Goal: Find specific page/section: Find specific page/section

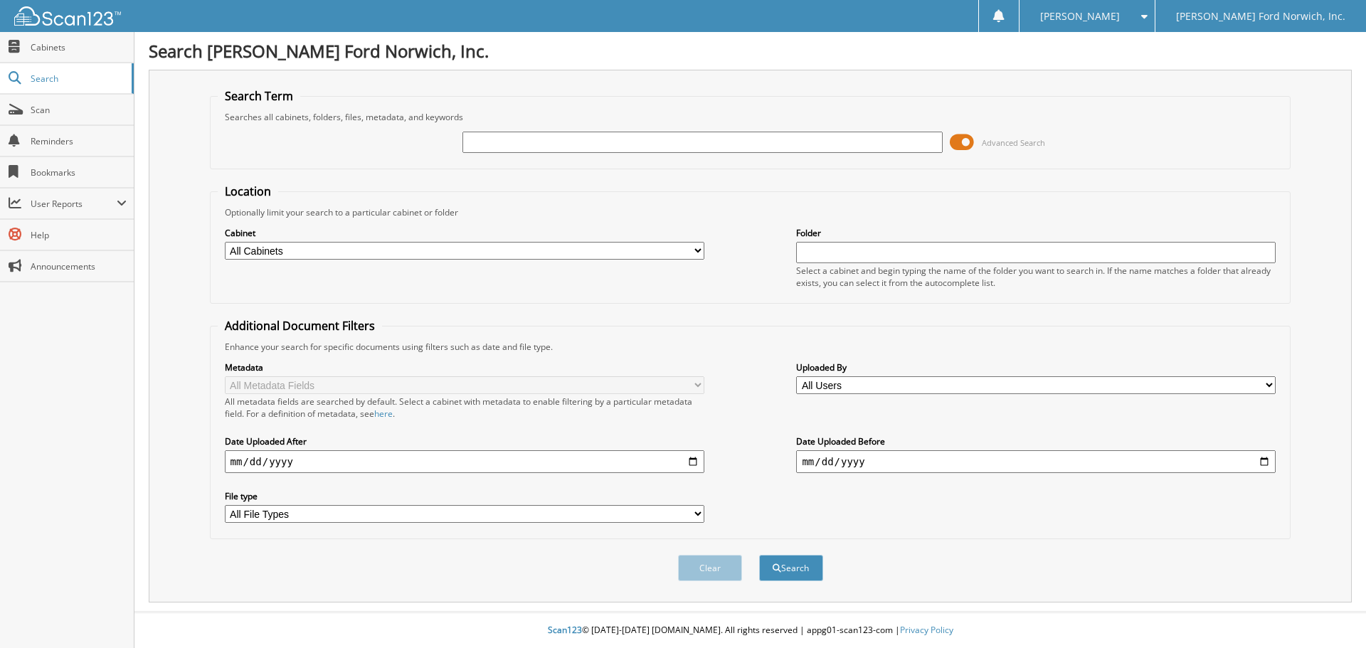
click at [508, 136] on input "text" at bounding box center [701, 142] width 479 height 21
type input "2573081"
click at [759, 555] on button "Search" at bounding box center [791, 568] width 64 height 26
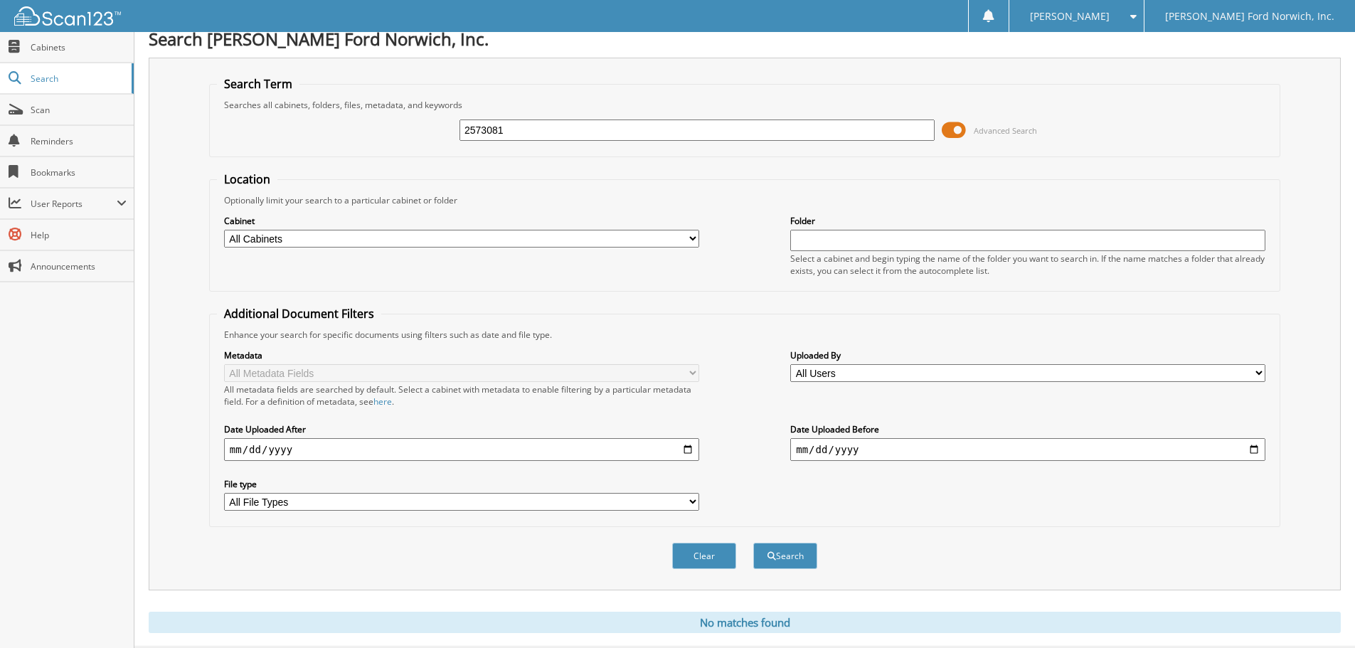
scroll to position [48, 0]
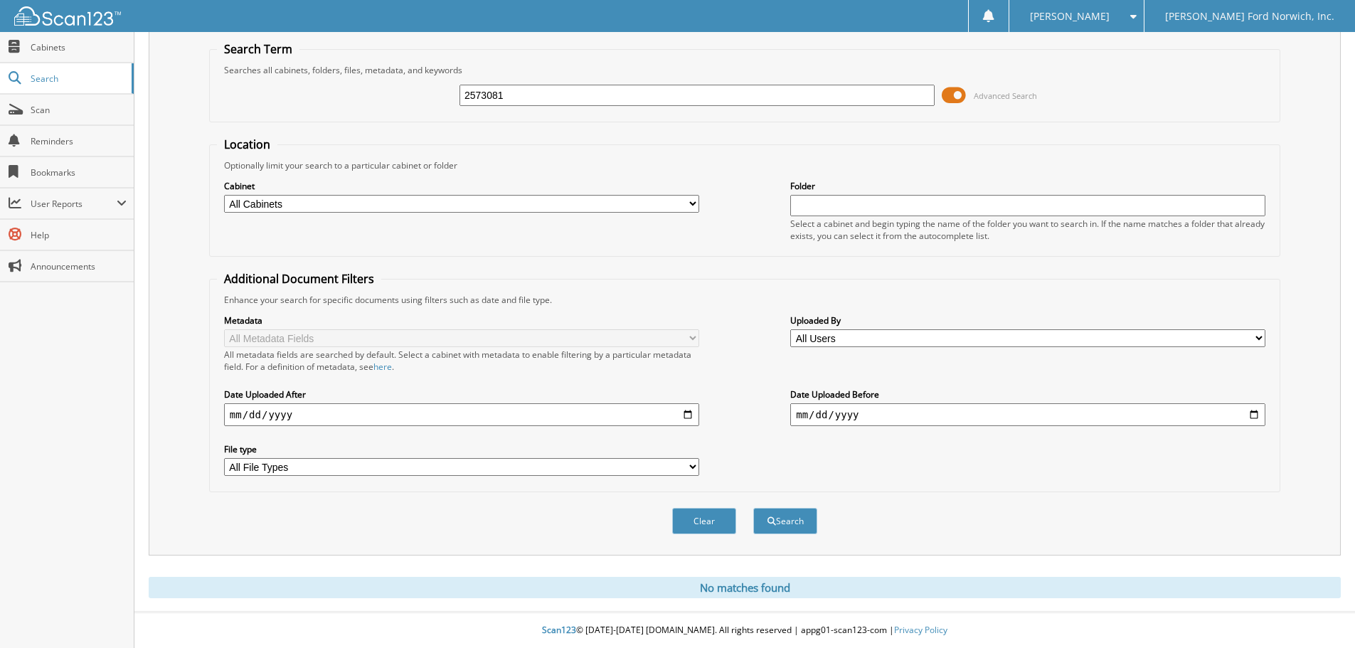
click at [526, 89] on input "2573081" at bounding box center [696, 95] width 475 height 21
type input "2573018"
click at [753, 508] on button "Search" at bounding box center [785, 521] width 64 height 26
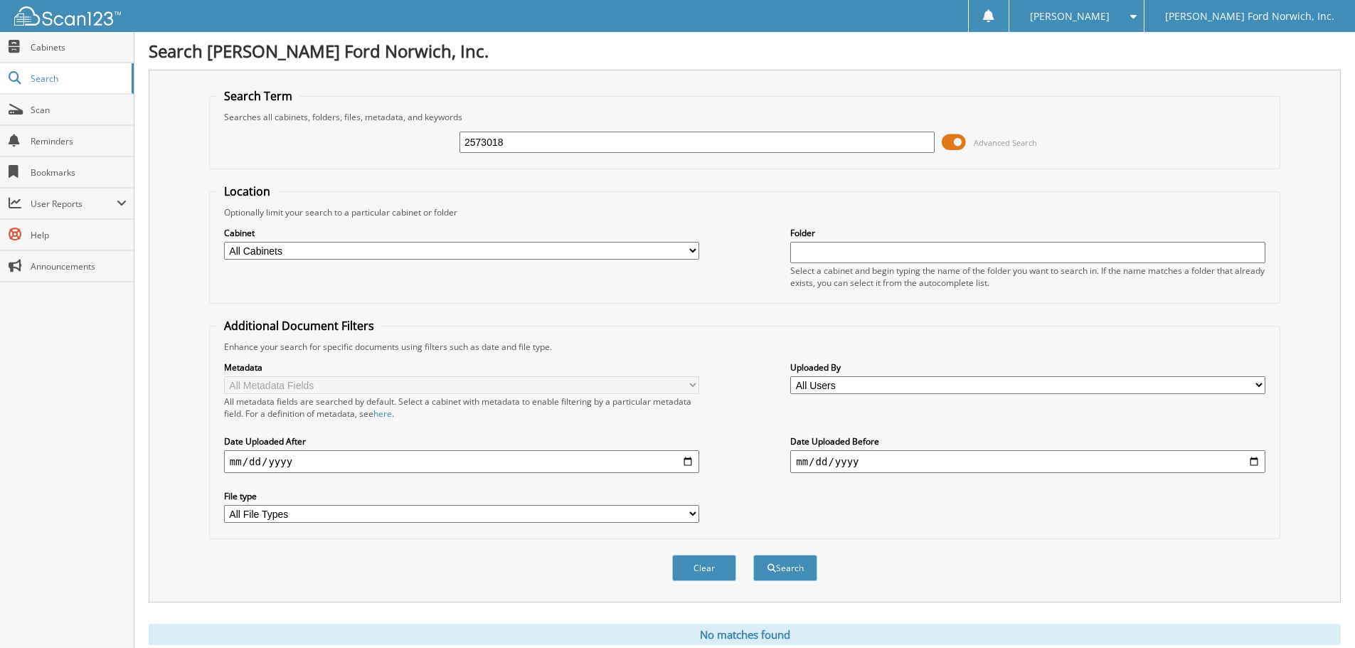
click at [494, 144] on input "2573018" at bounding box center [696, 142] width 475 height 21
type input "25730018"
click at [753, 555] on button "Search" at bounding box center [785, 568] width 64 height 26
drag, startPoint x: 520, startPoint y: 144, endPoint x: 406, endPoint y: 134, distance: 114.2
click at [406, 134] on div "25730018 Advanced Search" at bounding box center [745, 142] width 1056 height 38
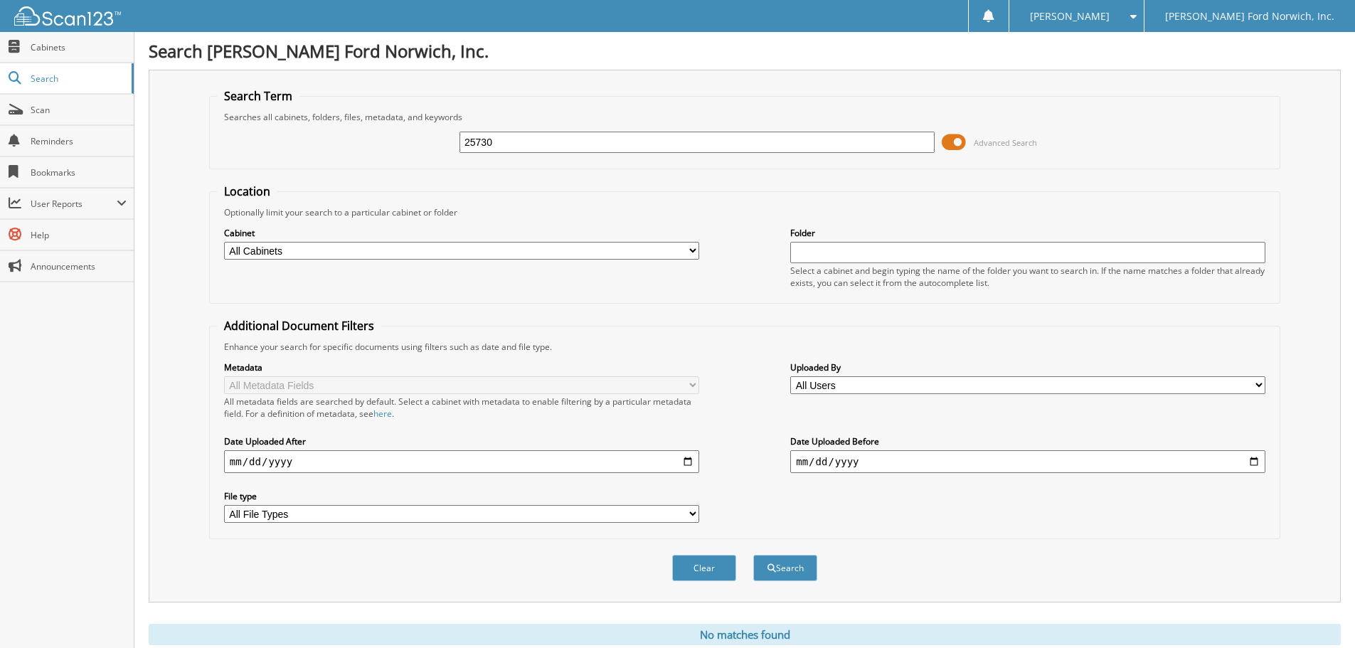
type input "25730"
click at [753, 555] on button "Search" at bounding box center [785, 568] width 64 height 26
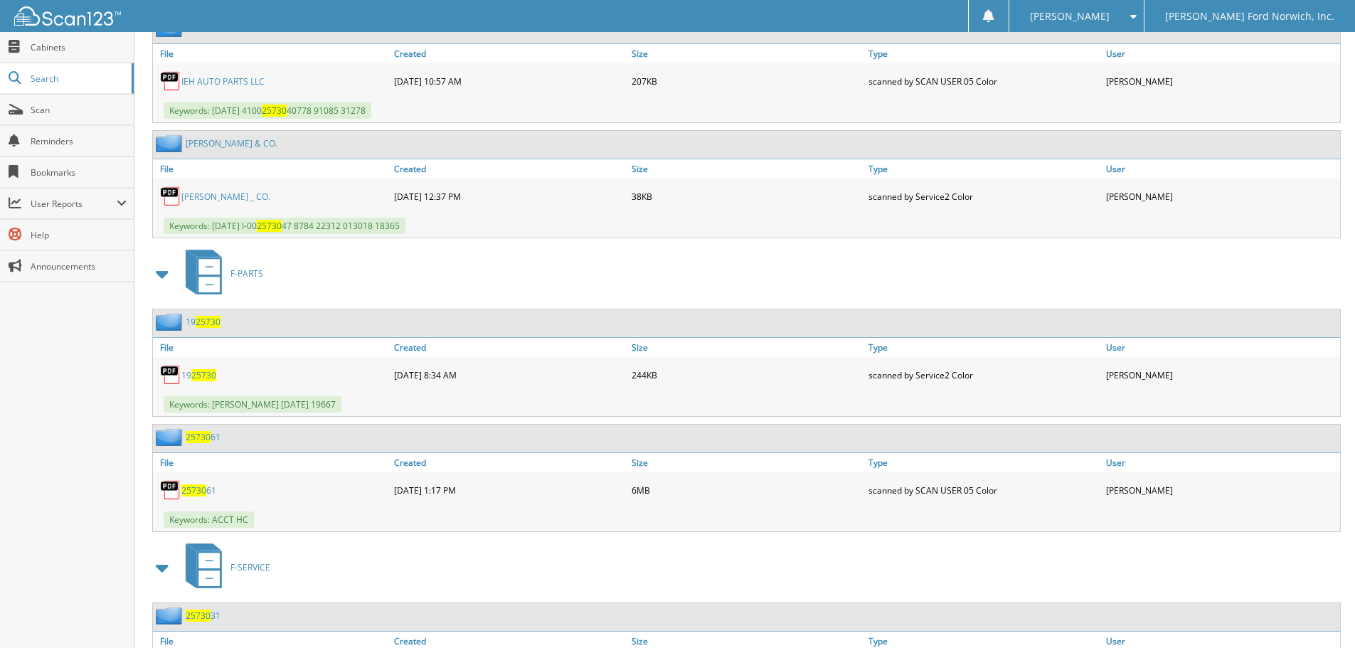
scroll to position [1138, 0]
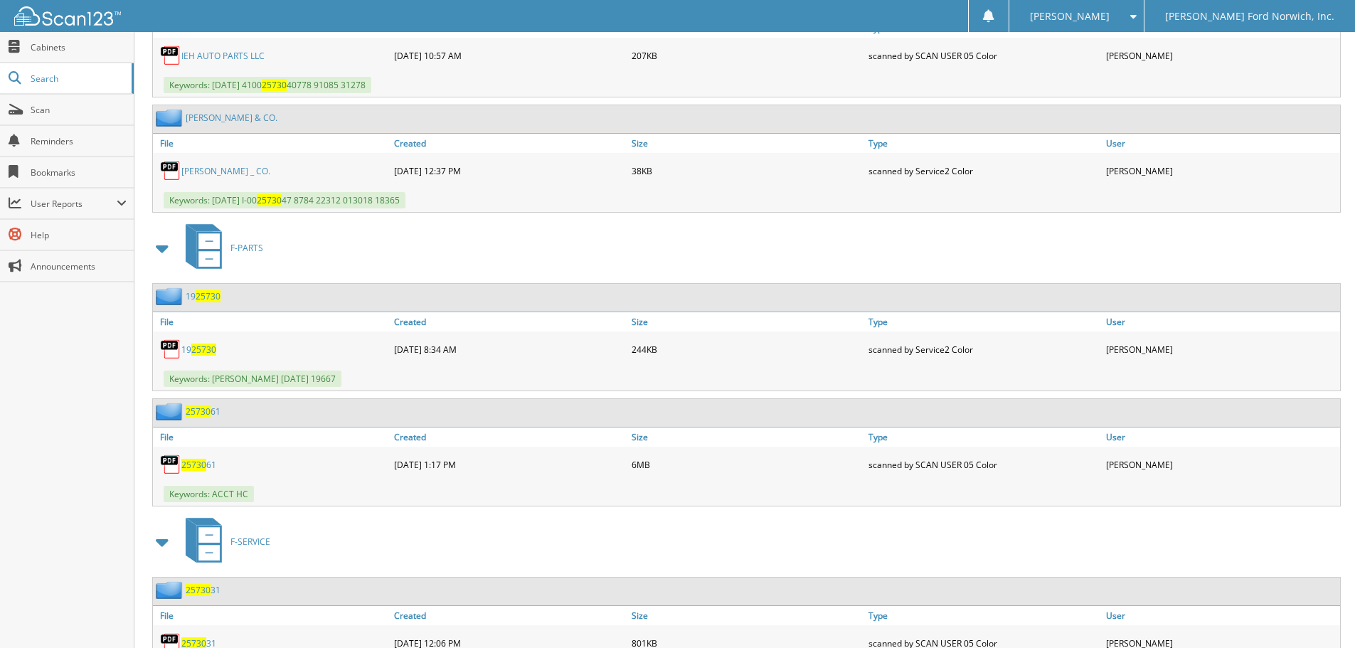
click at [193, 410] on span "25730" at bounding box center [198, 411] width 25 height 12
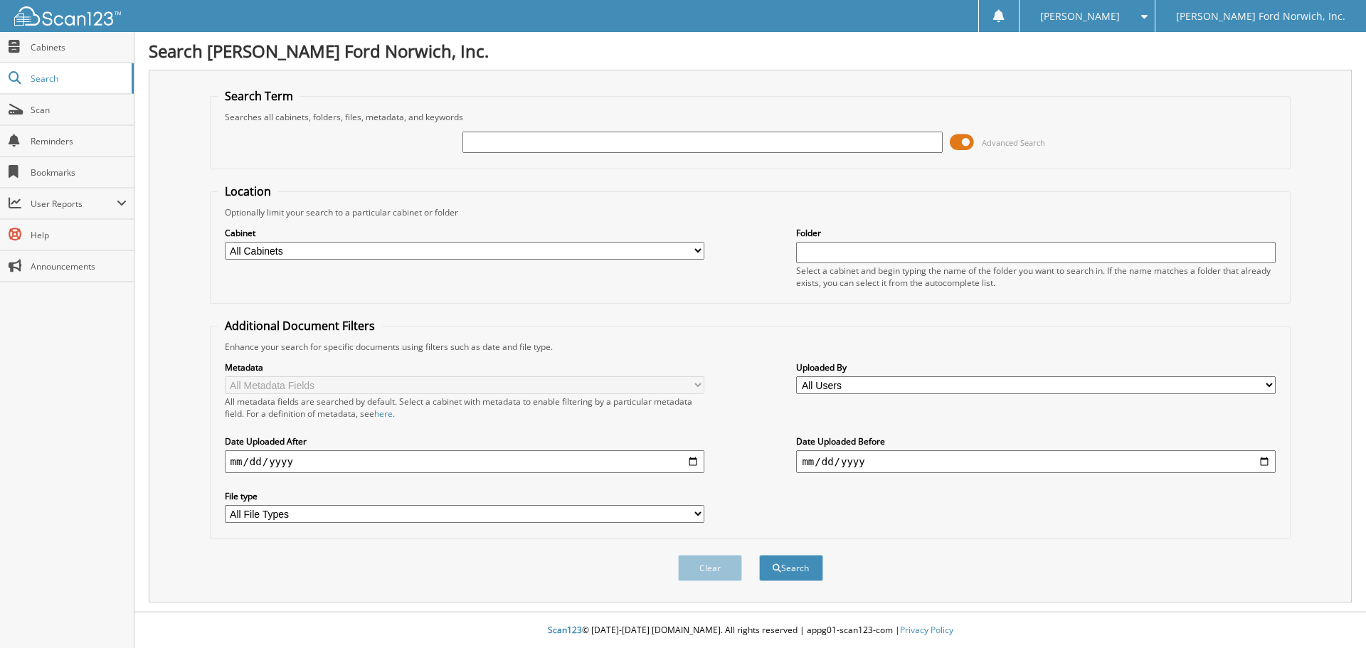
click at [638, 137] on input "text" at bounding box center [701, 142] width 479 height 21
type input "2573081"
click at [759, 555] on button "Search" at bounding box center [791, 568] width 64 height 26
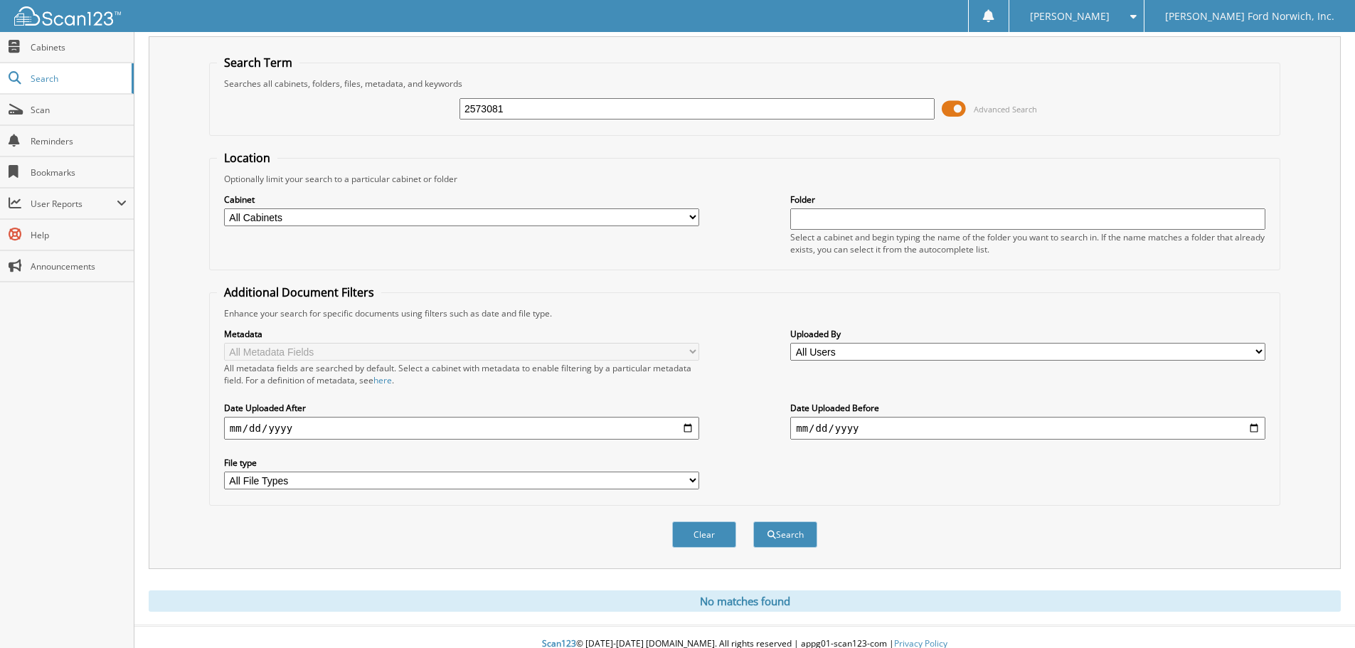
scroll to position [48, 0]
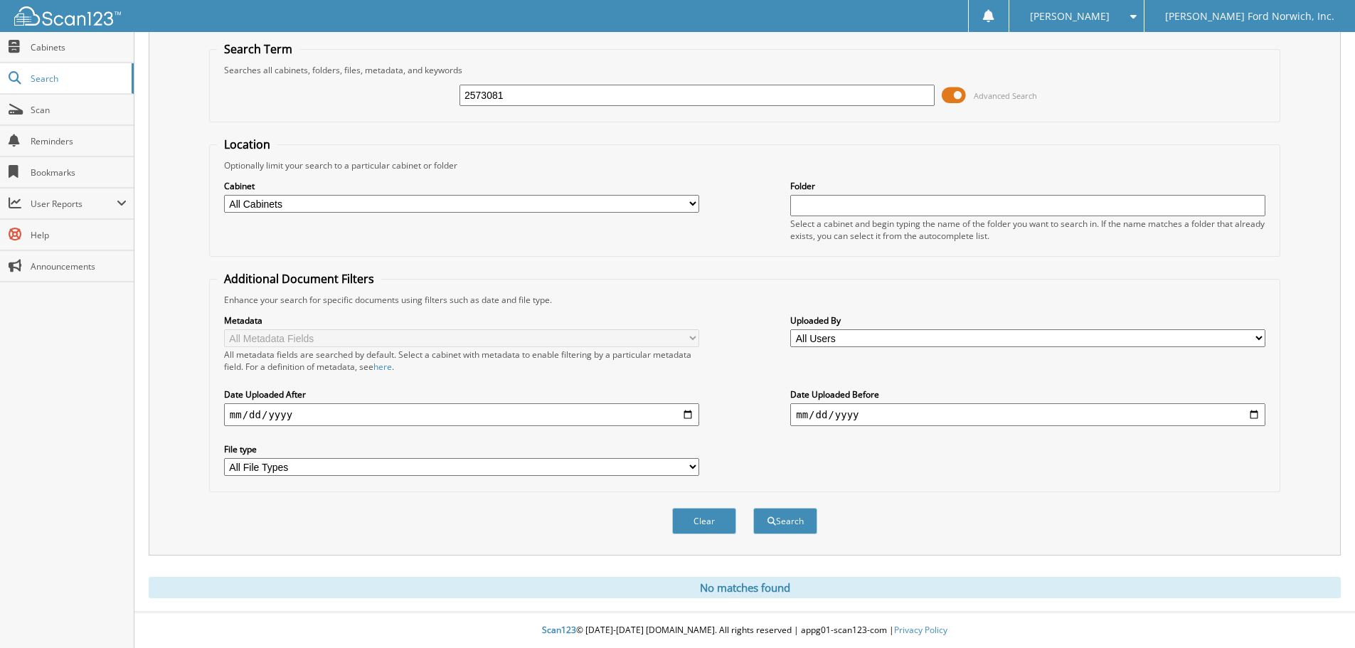
click at [394, 200] on select "All Cabinets F-A/P F-CAR DEALS F-FUNDING F-PARTS F-SERVICE F-SERVICE CONTRACTS" at bounding box center [461, 204] width 475 height 18
select select "775"
click at [224, 195] on select "All Cabinets F-A/P F-CAR DEALS F-FUNDING F-PARTS F-SERVICE F-SERVICE CONTRACTS" at bounding box center [461, 204] width 475 height 18
click at [543, 97] on input "2573081" at bounding box center [696, 95] width 475 height 21
type input "2573061"
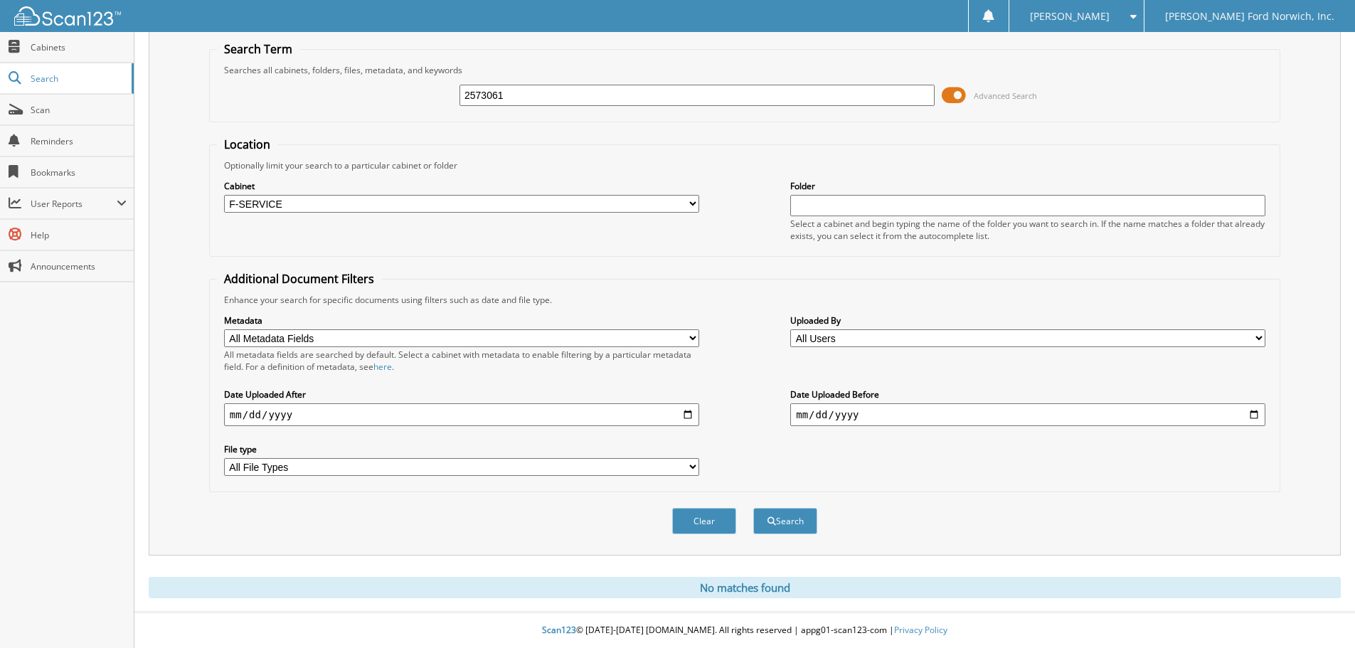
click at [753, 508] on button "Search" at bounding box center [785, 521] width 64 height 26
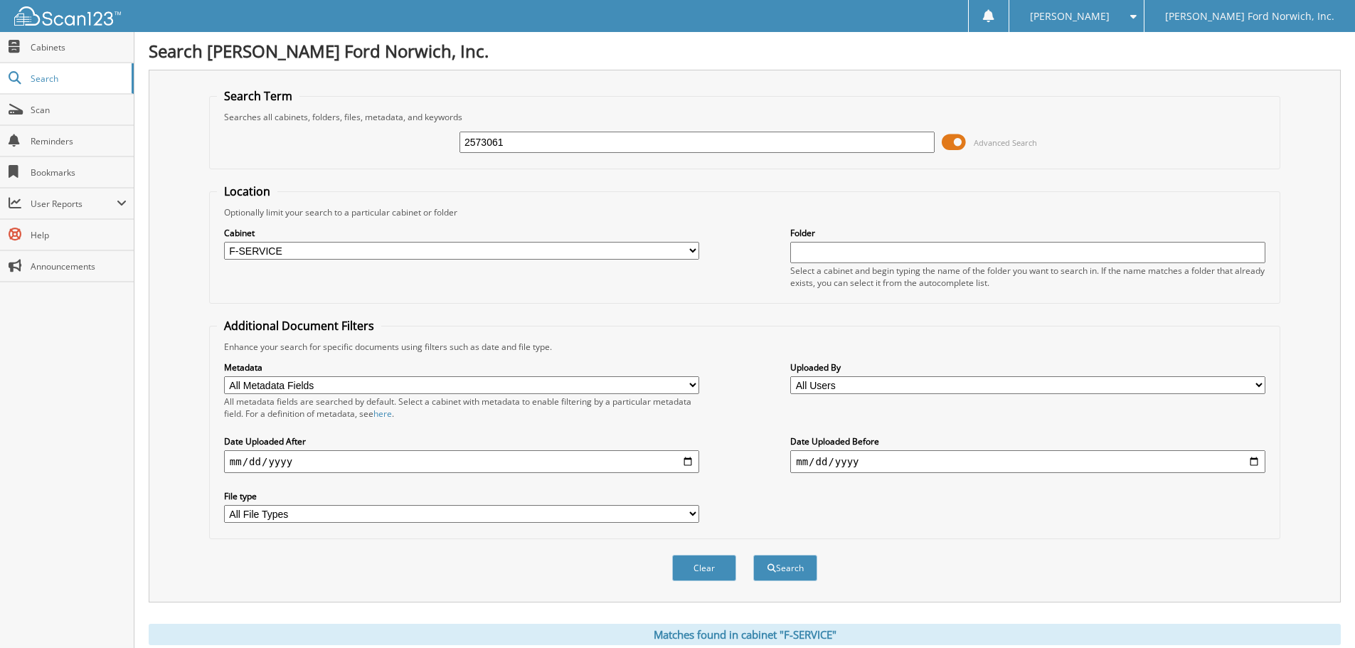
click at [539, 152] on input "2573061" at bounding box center [696, 142] width 475 height 21
type input "2573081"
click at [753, 555] on button "Search" at bounding box center [785, 568] width 64 height 26
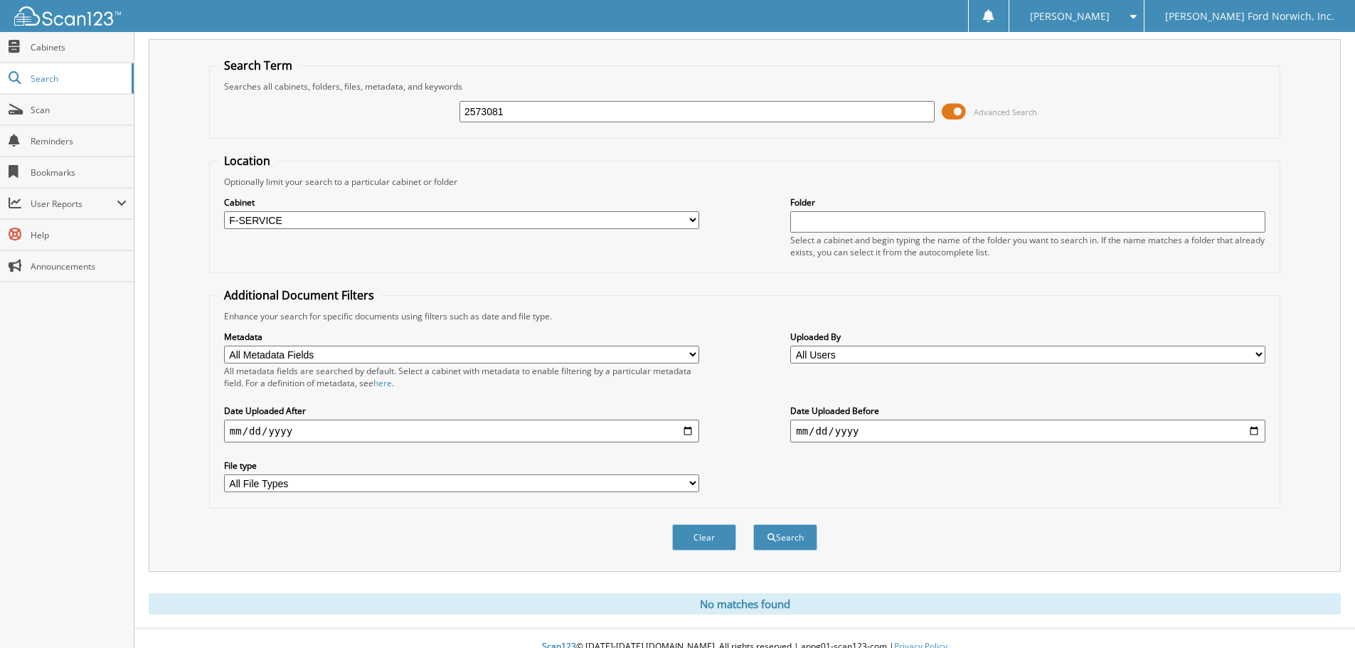
scroll to position [48, 0]
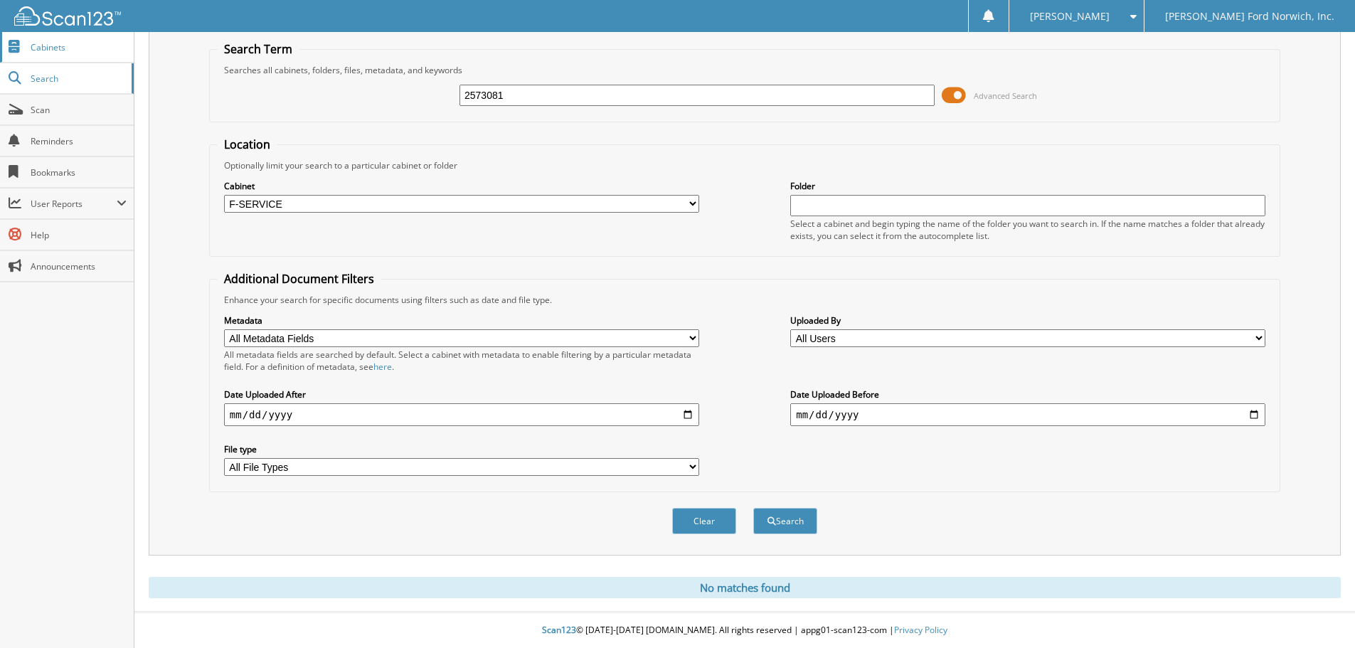
click at [79, 58] on link "Cabinets" at bounding box center [67, 47] width 134 height 31
